Goal: Transaction & Acquisition: Purchase product/service

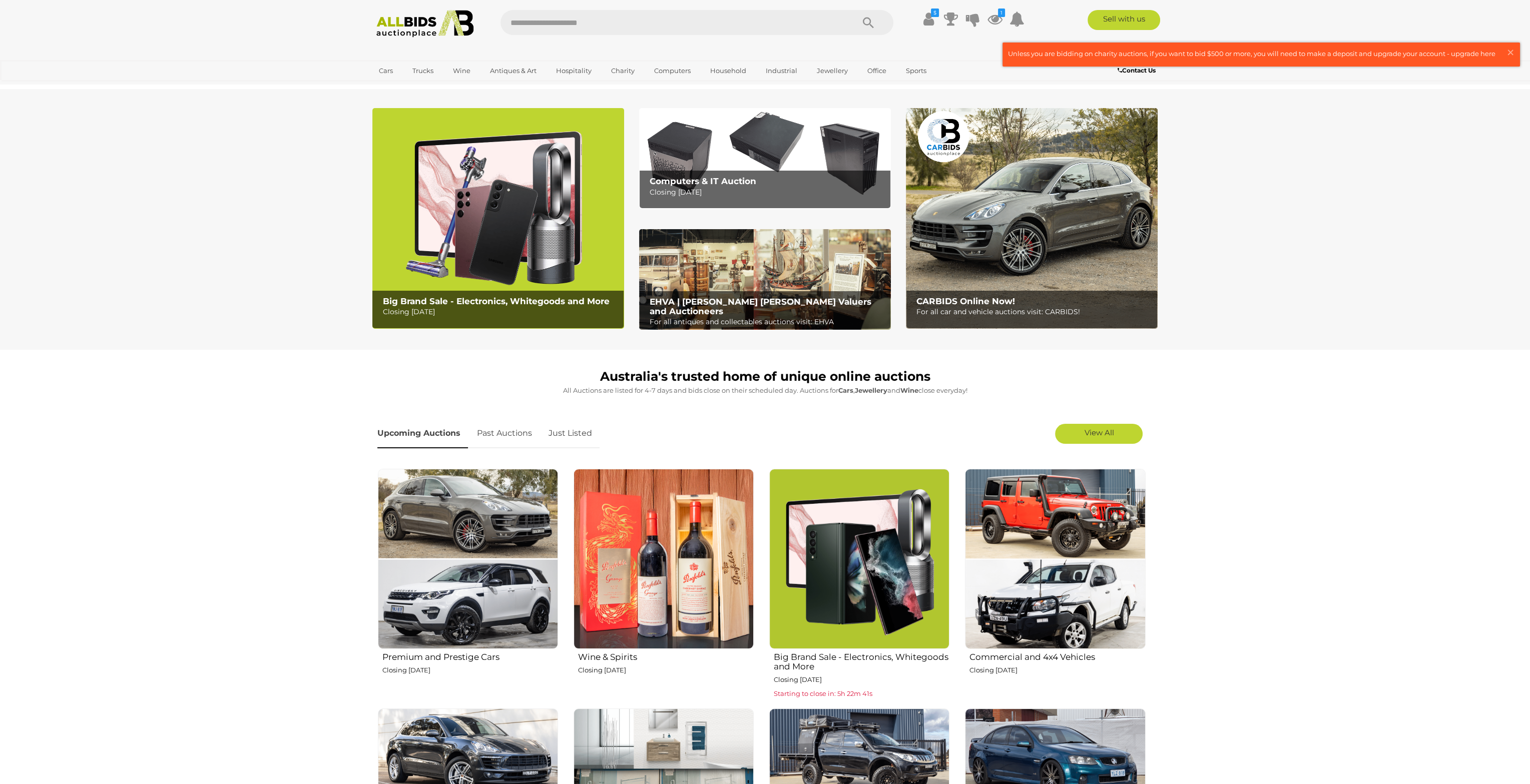
click at [646, 25] on input "text" at bounding box center [672, 22] width 343 height 25
type input "**"
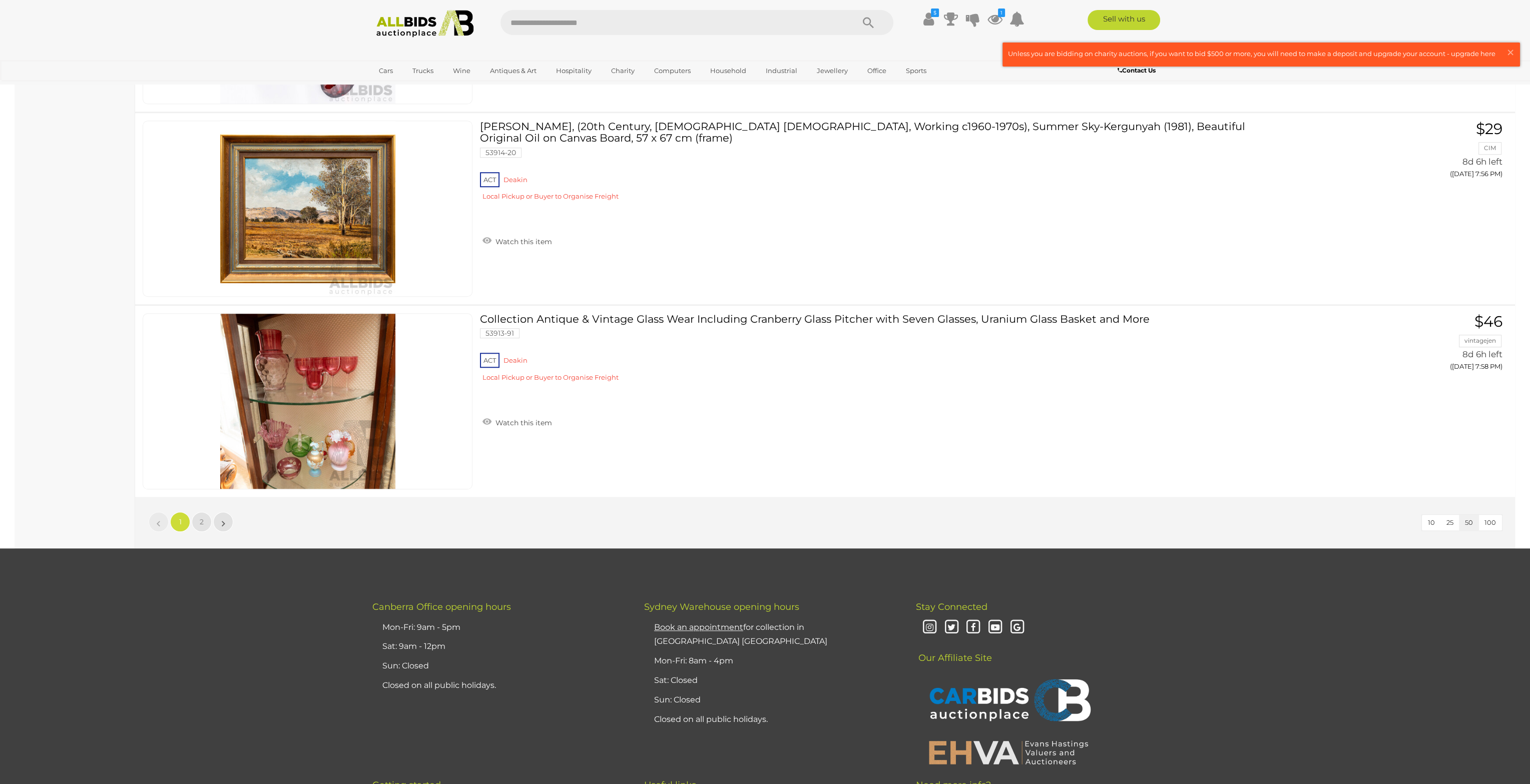
scroll to position [9470, 0]
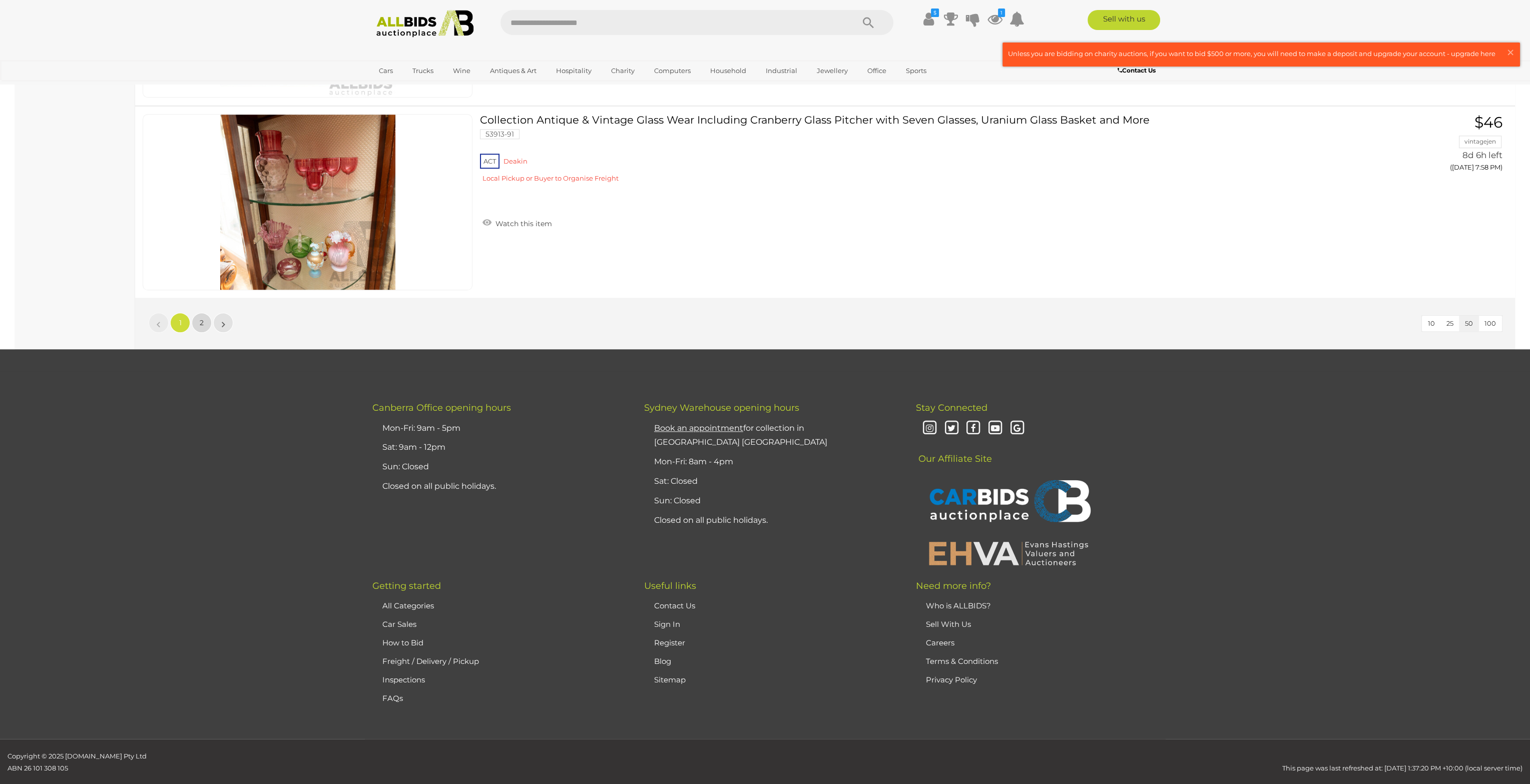
click at [198, 313] on link "2" at bounding box center [201, 322] width 20 height 20
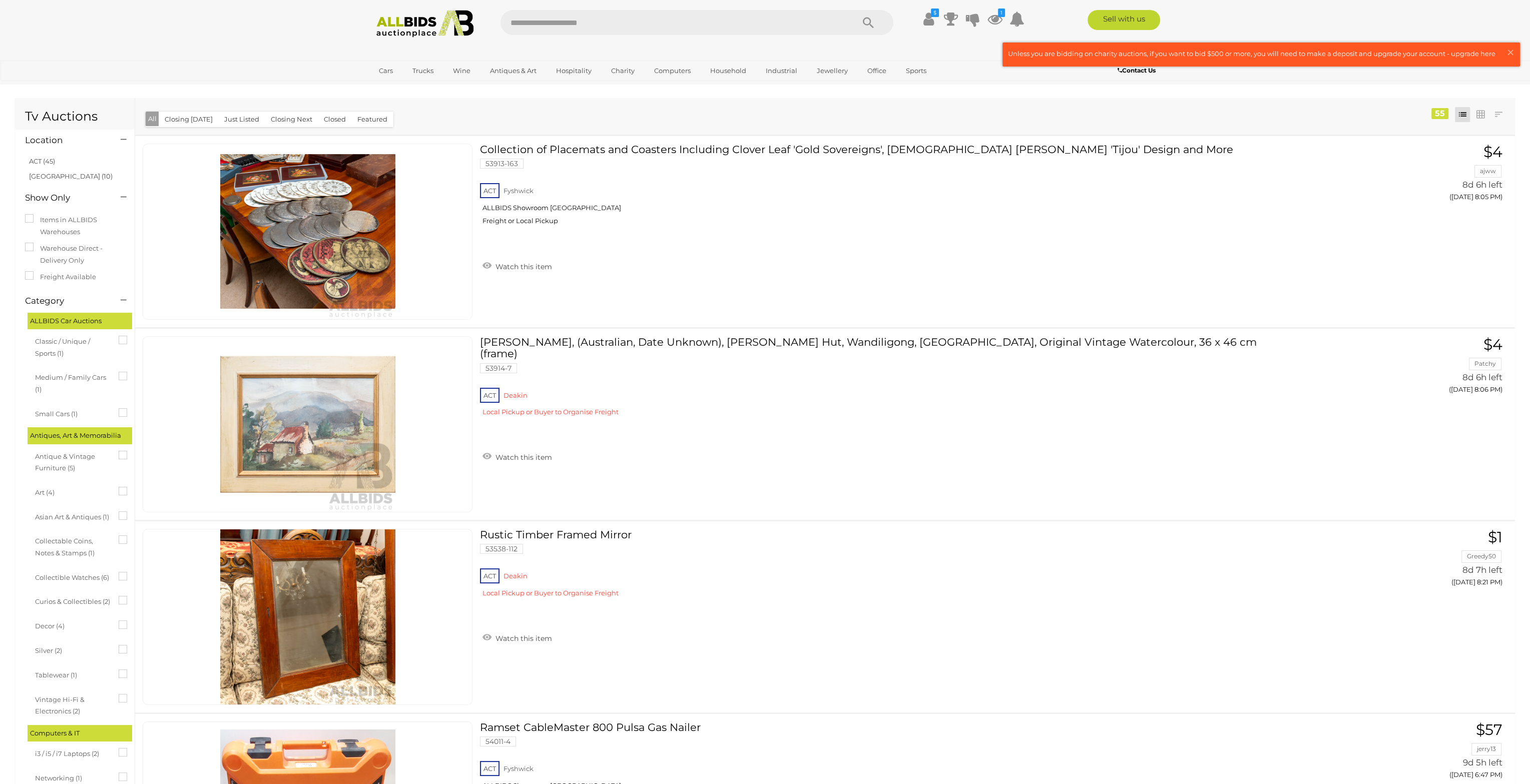
click at [582, 22] on input "text" at bounding box center [672, 22] width 343 height 25
type input "**********"
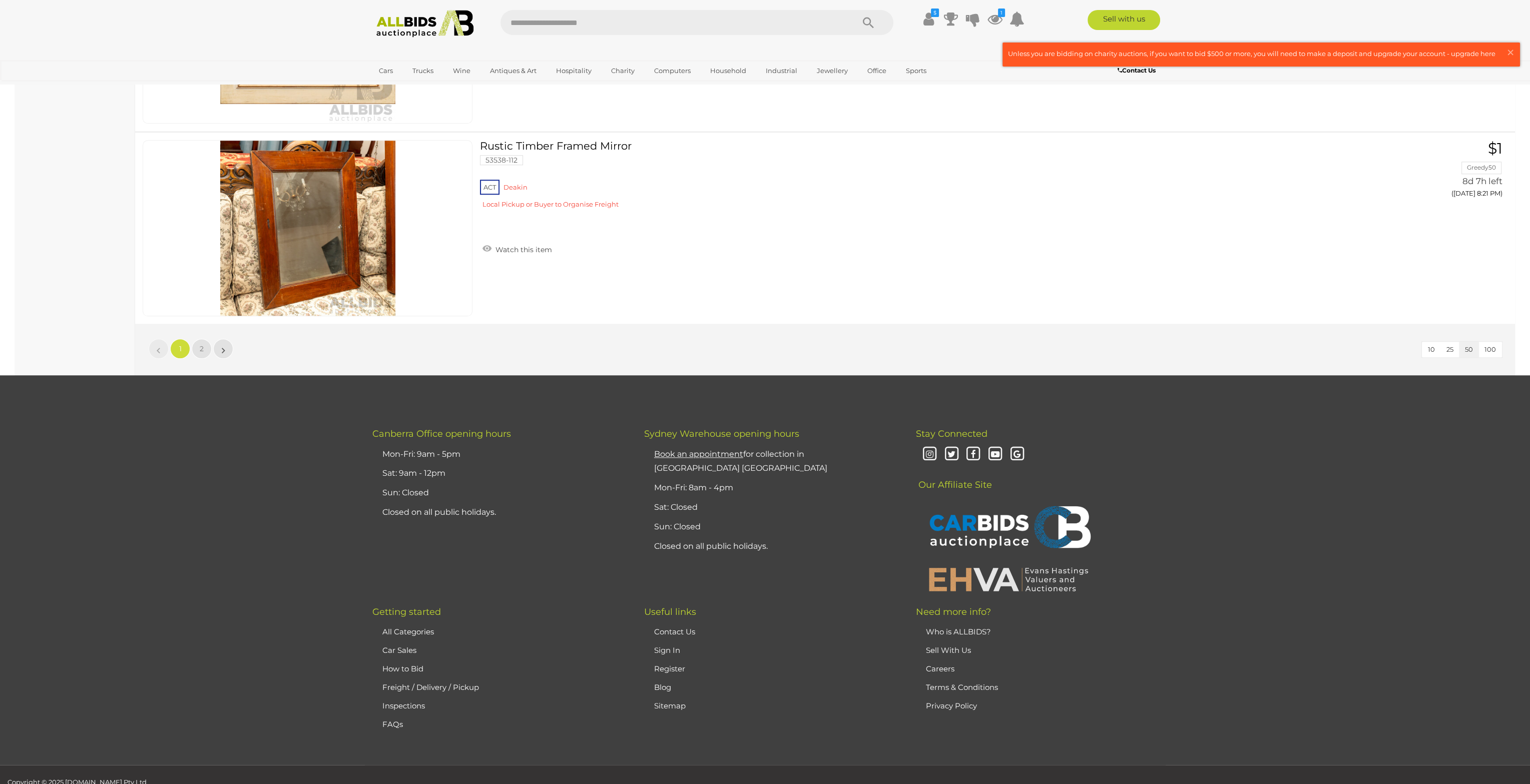
scroll to position [9470, 0]
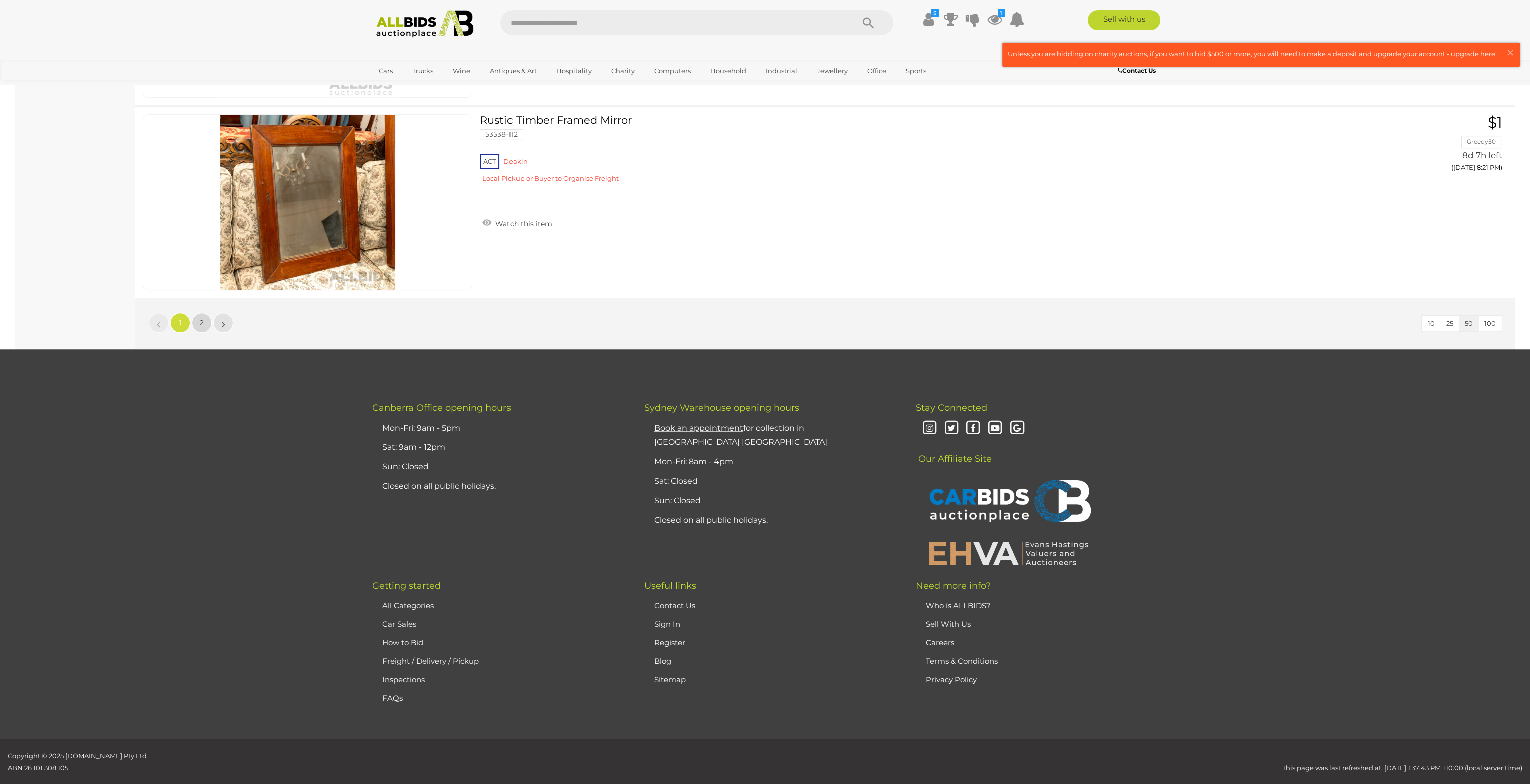
click at [200, 318] on span "2" at bounding box center [201, 322] width 4 height 9
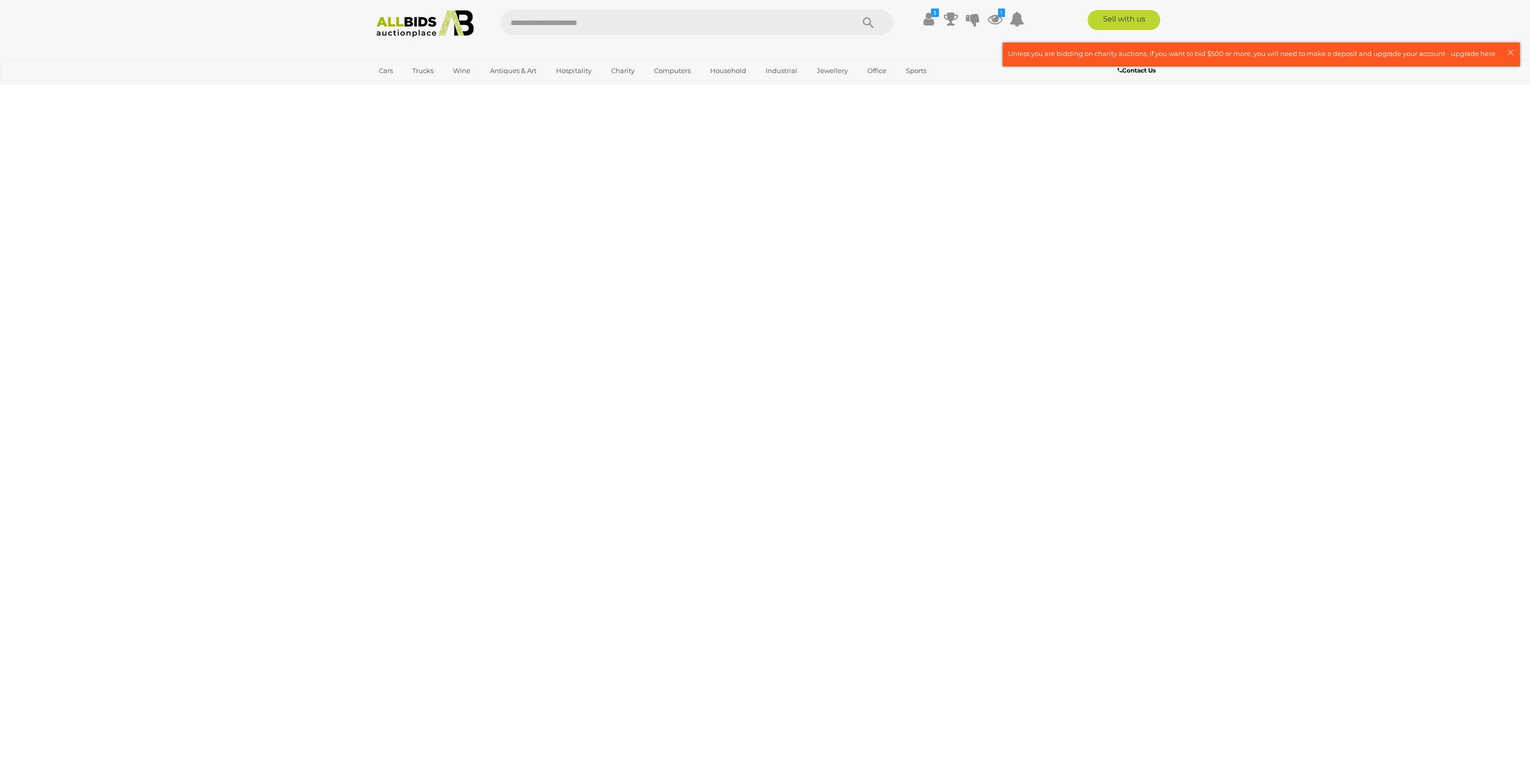
scroll to position [0, 0]
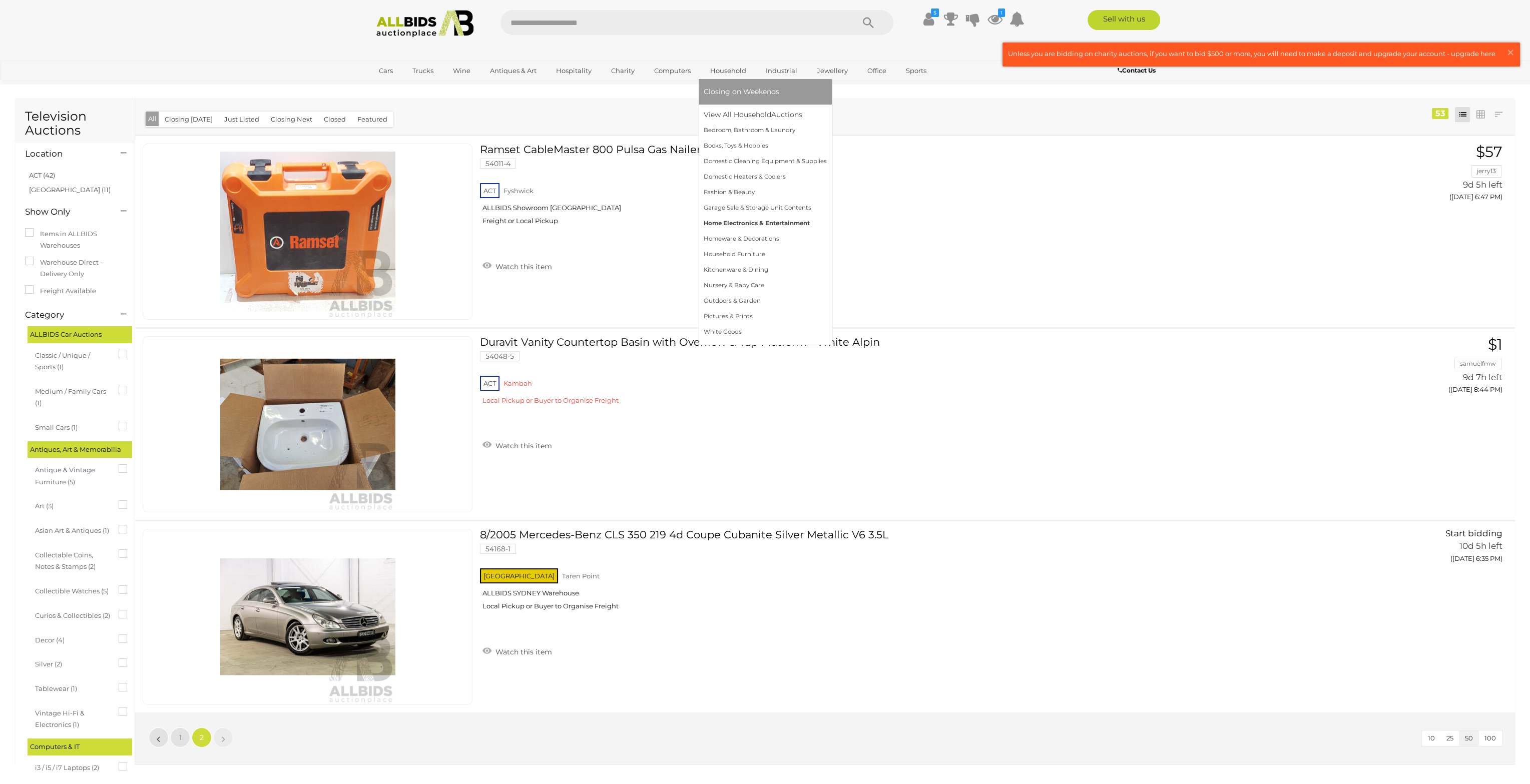
click at [763, 222] on link "Home Electronics & Entertainment" at bounding box center [765, 223] width 123 height 15
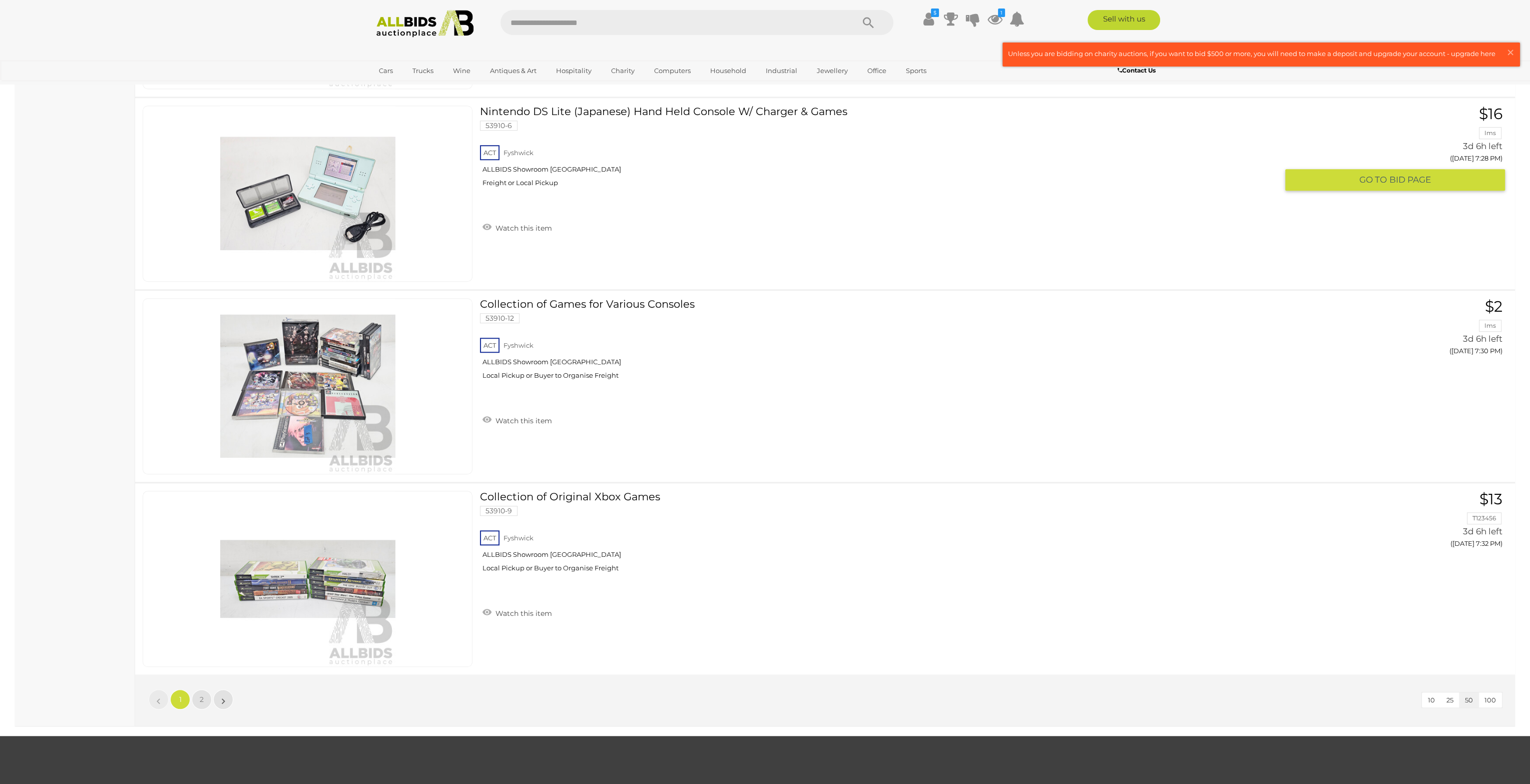
scroll to position [9407, 0]
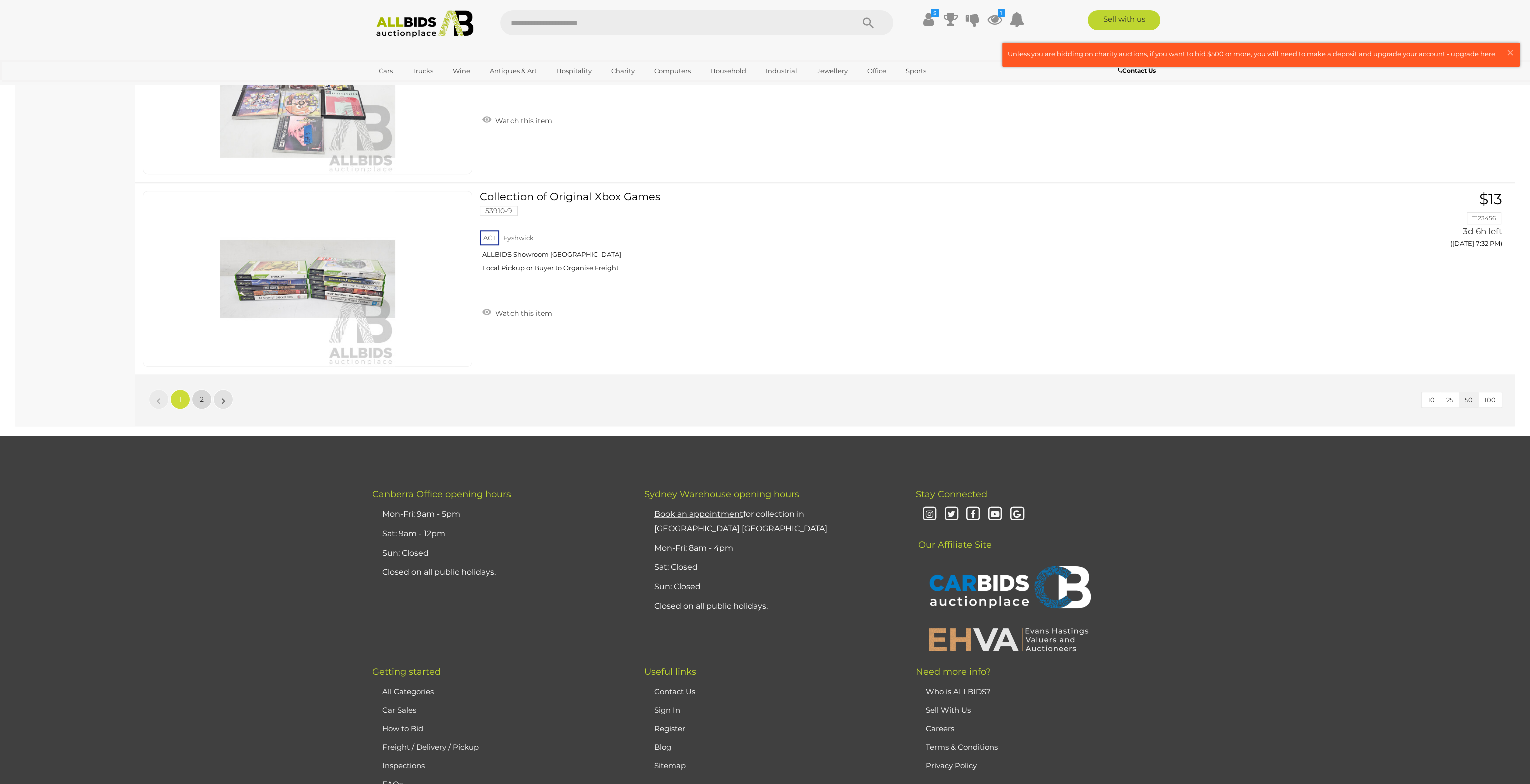
click at [197, 390] on link "2" at bounding box center [201, 399] width 20 height 20
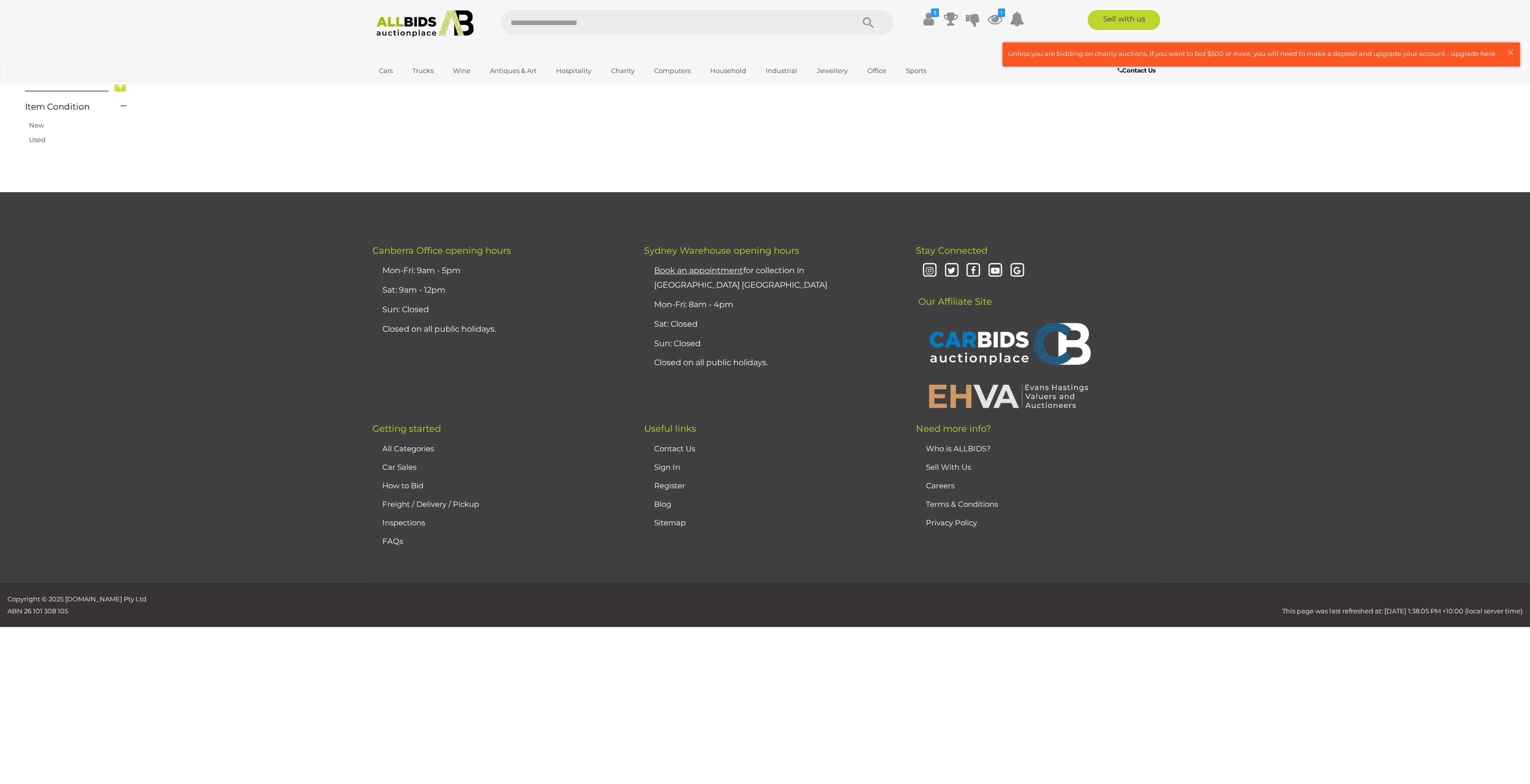
scroll to position [49, 0]
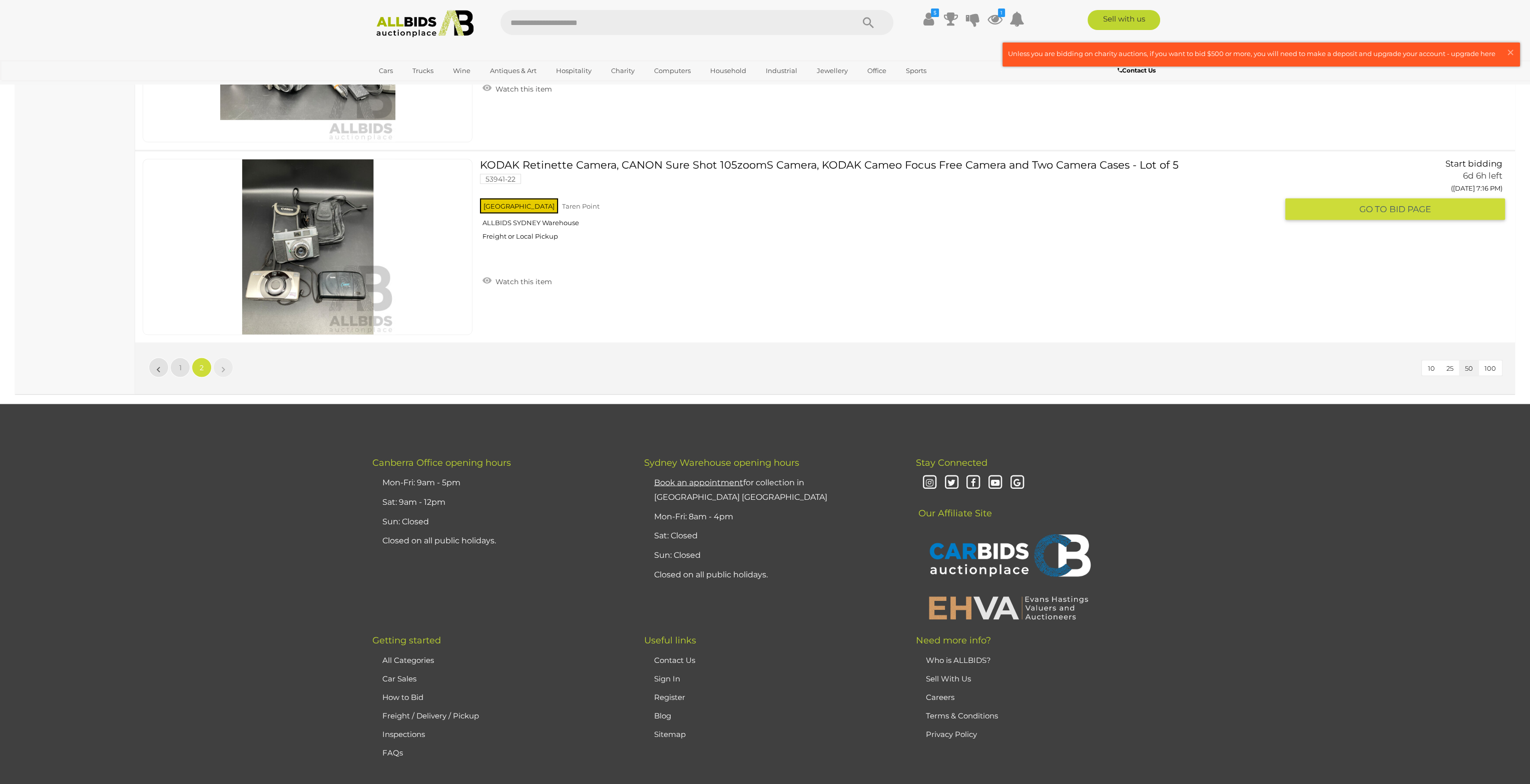
scroll to position [3921, 0]
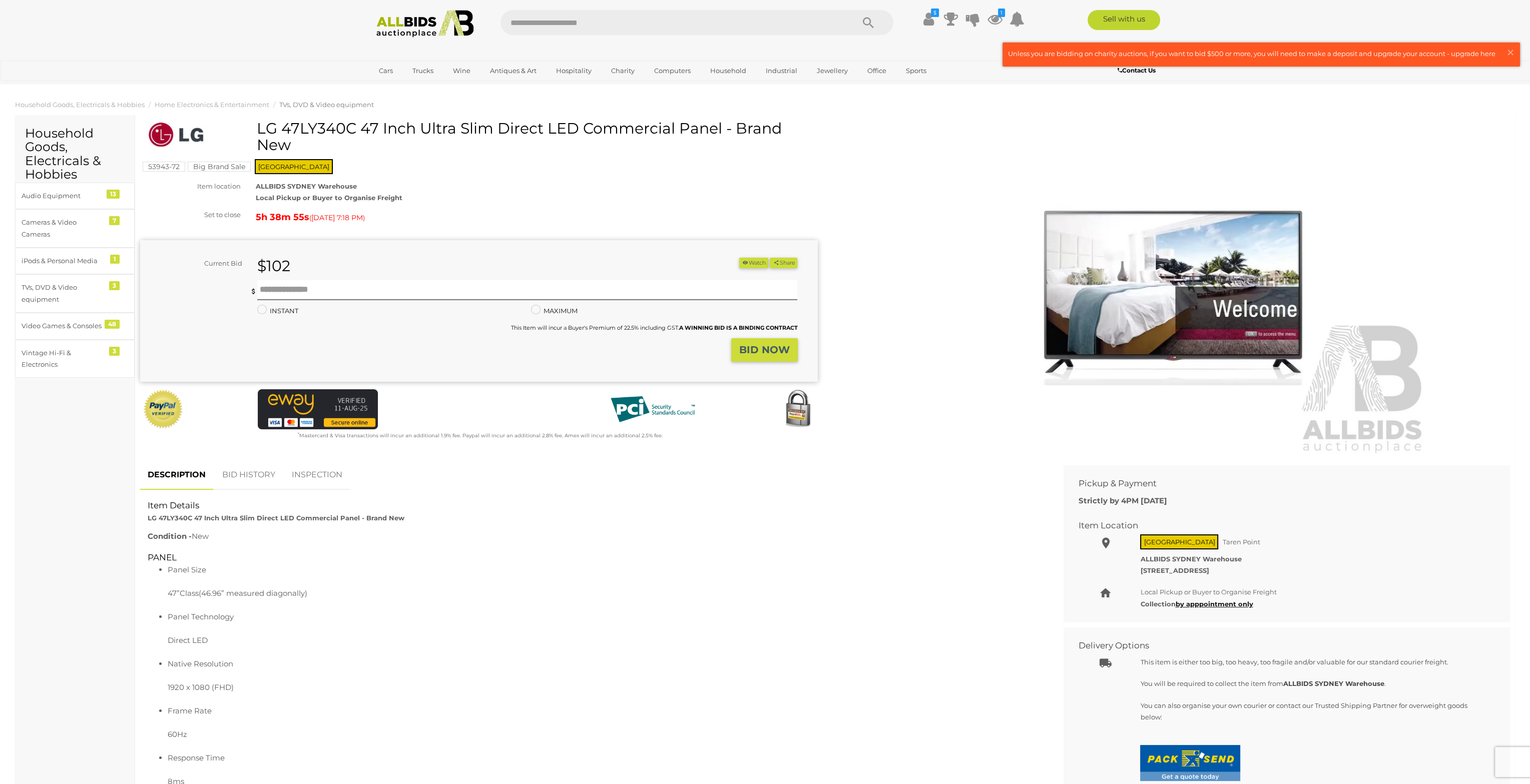
click at [243, 472] on link "BID HISTORY" at bounding box center [248, 475] width 68 height 29
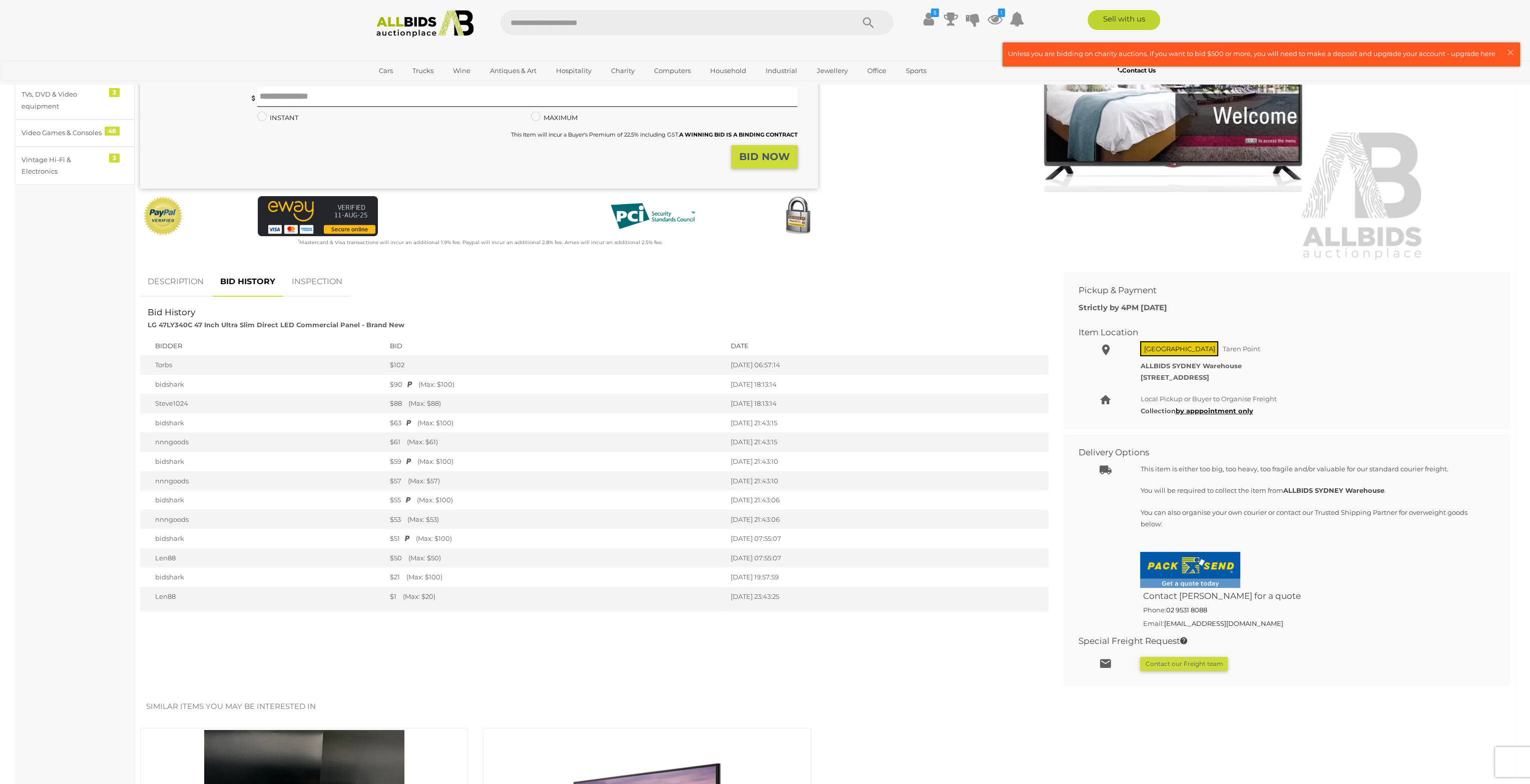
scroll to position [200, 0]
